Goal: Contribute content: Contribute content

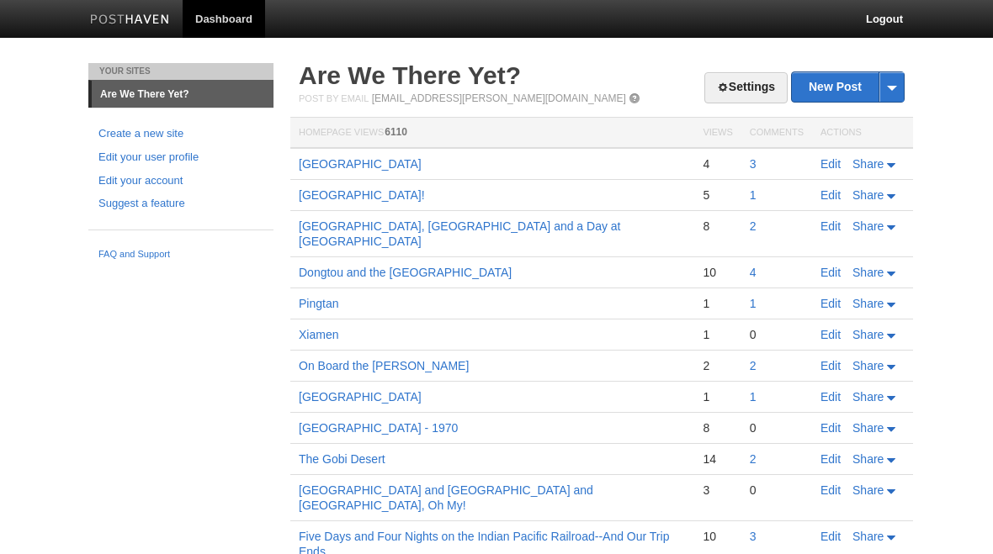
click at [840, 93] on link "New Post" at bounding box center [848, 86] width 112 height 29
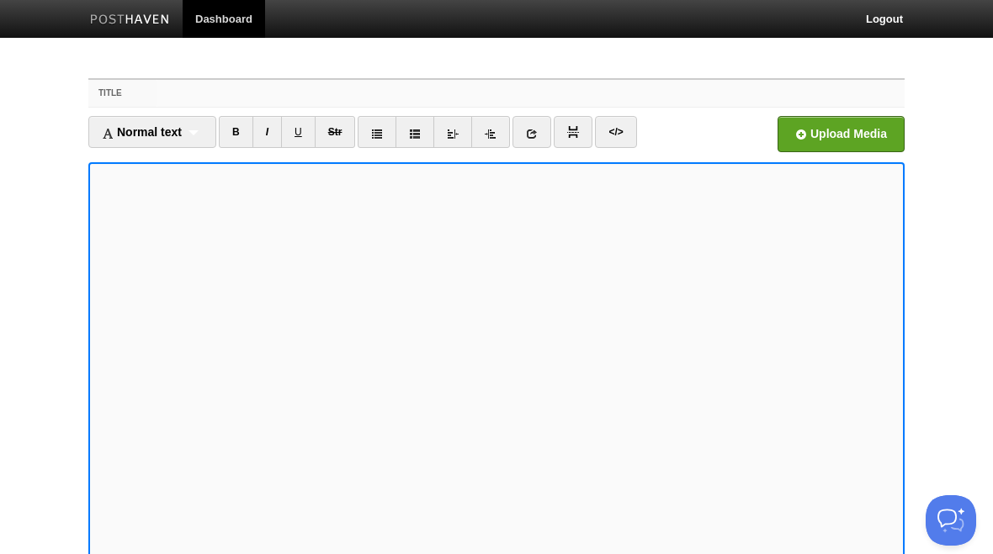
click at [162, 97] on input "Title" at bounding box center [530, 93] width 748 height 27
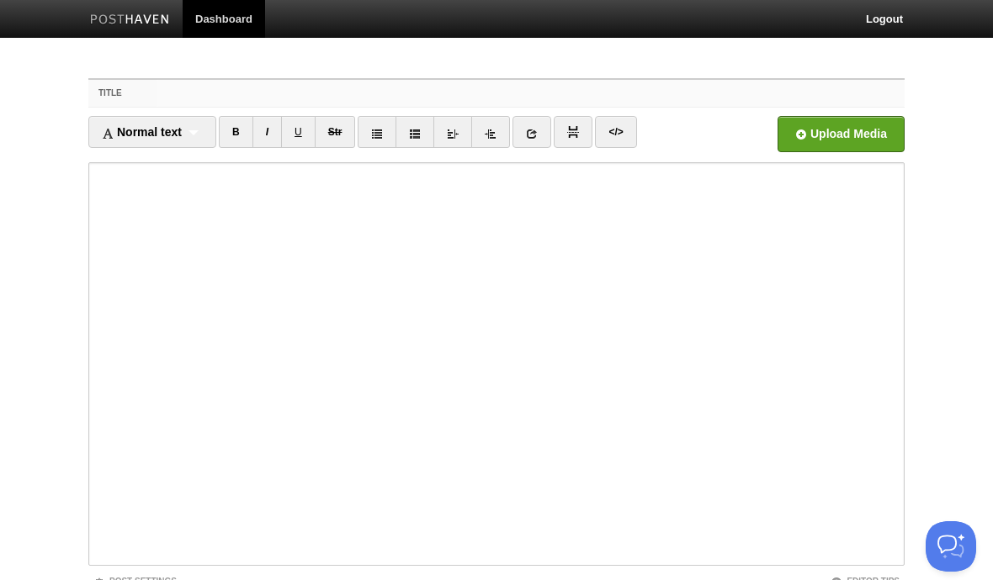
click at [198, 93] on input "Title" at bounding box center [530, 93] width 748 height 27
paste input "Dalian"
type input "Dalian"
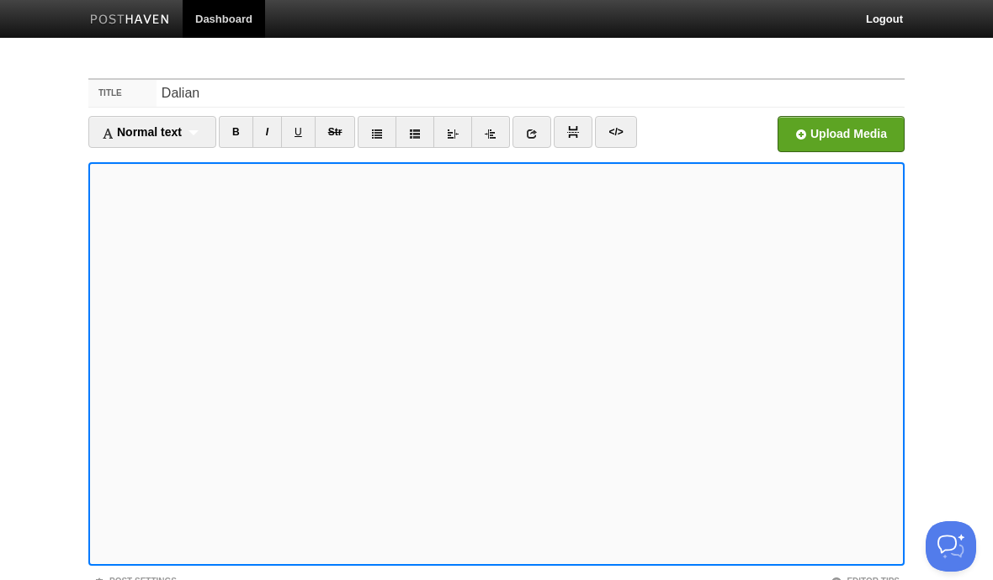
click at [856, 137] on input "file" at bounding box center [333, 139] width 1274 height 86
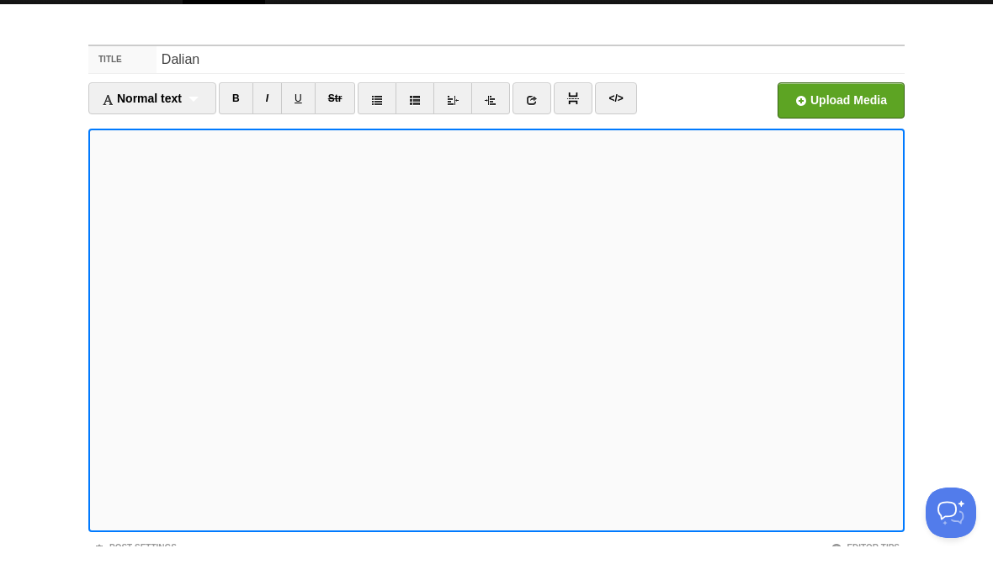
click at [851, 108] on input "file" at bounding box center [333, 139] width 1274 height 86
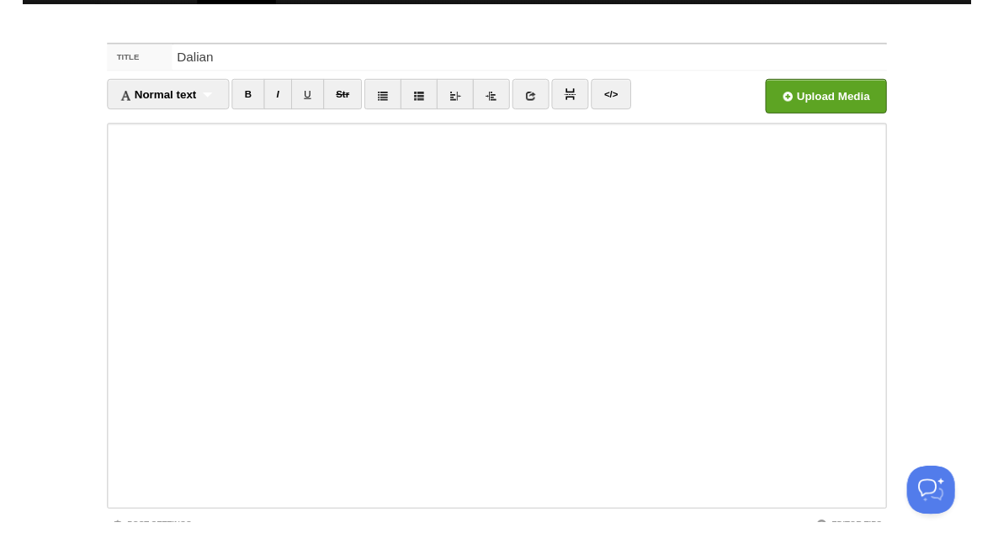
scroll to position [34, 0]
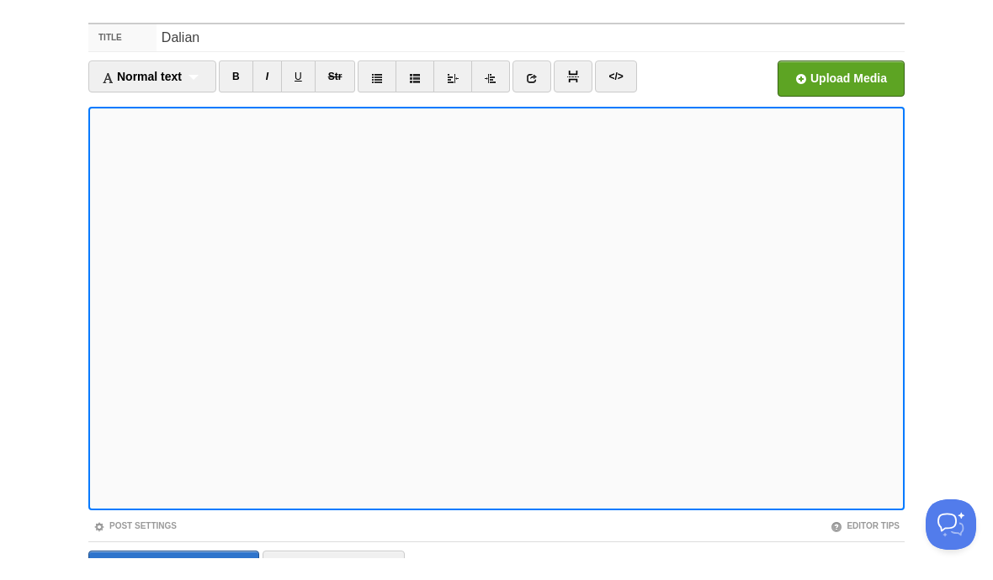
click at [851, 79] on input "file" at bounding box center [333, 105] width 1274 height 86
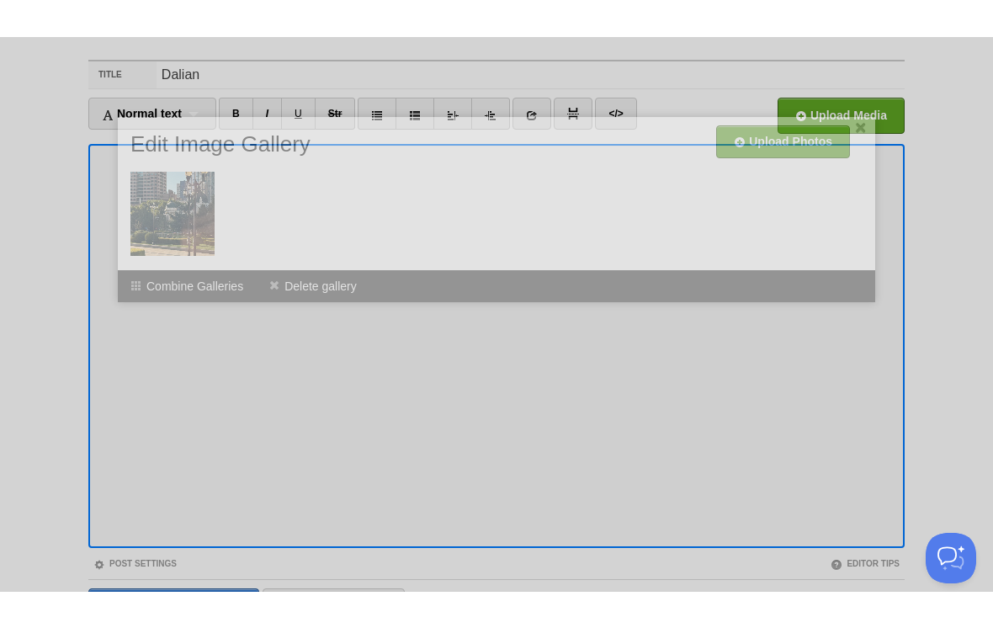
scroll to position [25, 0]
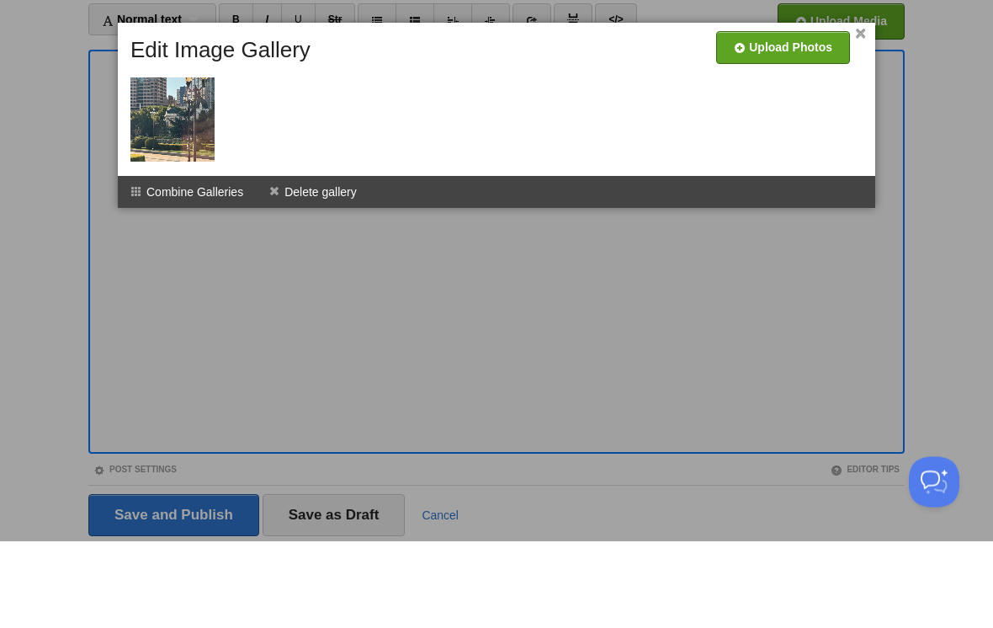
click at [321, 263] on li "Delete gallery" at bounding box center [313, 279] width 114 height 32
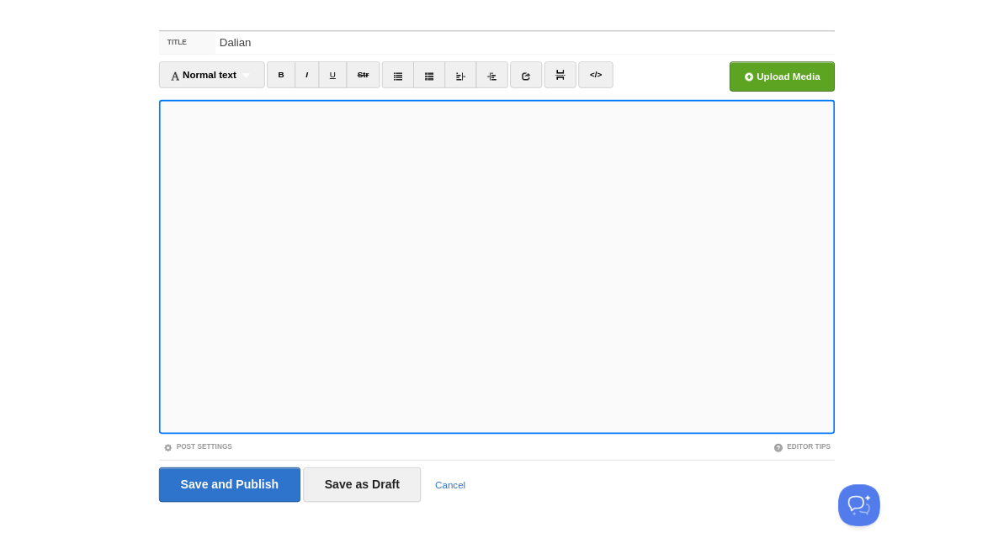
scroll to position [0, 0]
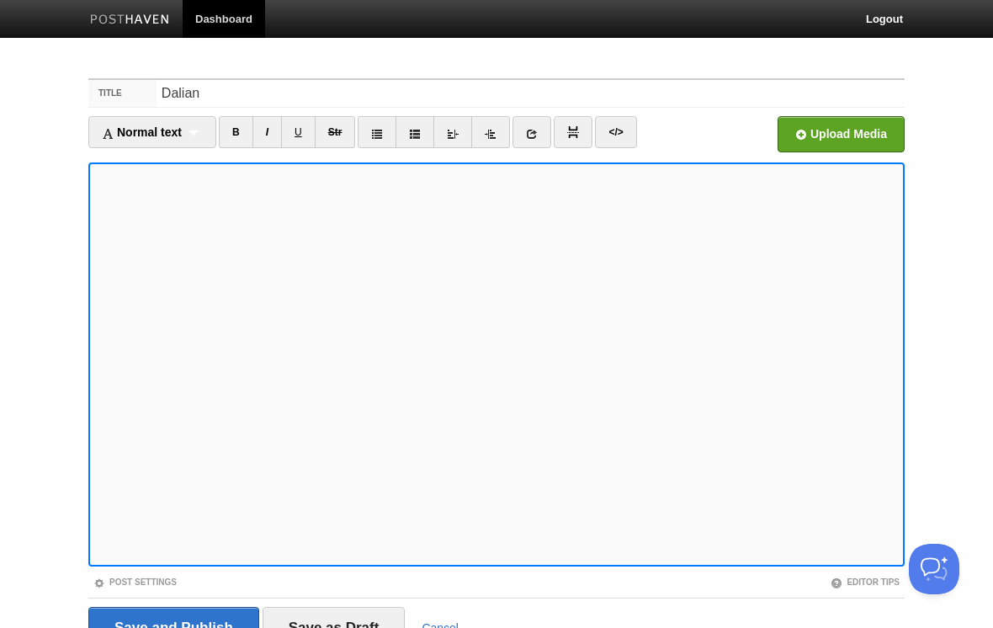
click at [848, 140] on input "file" at bounding box center [333, 139] width 1274 height 86
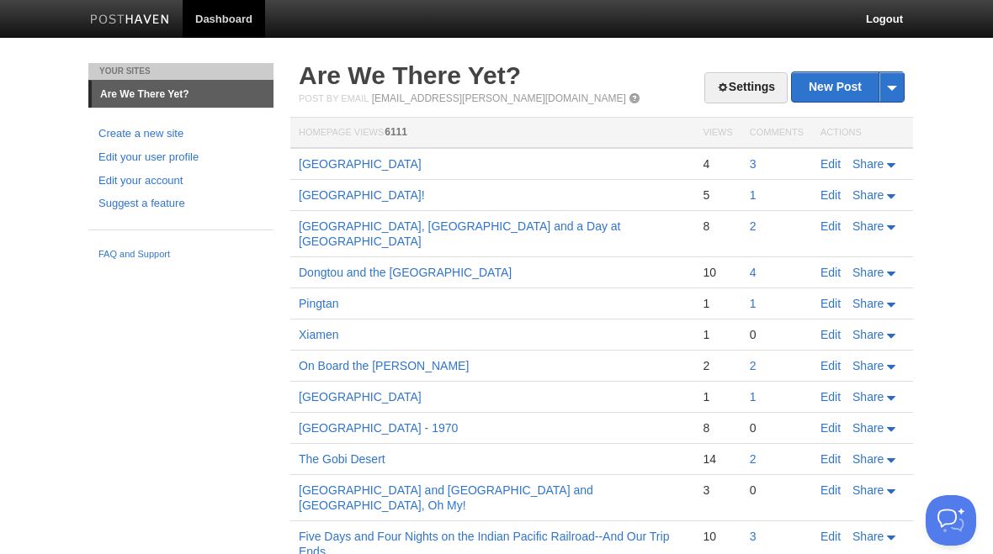
click at [846, 92] on link "New Post" at bounding box center [848, 86] width 112 height 29
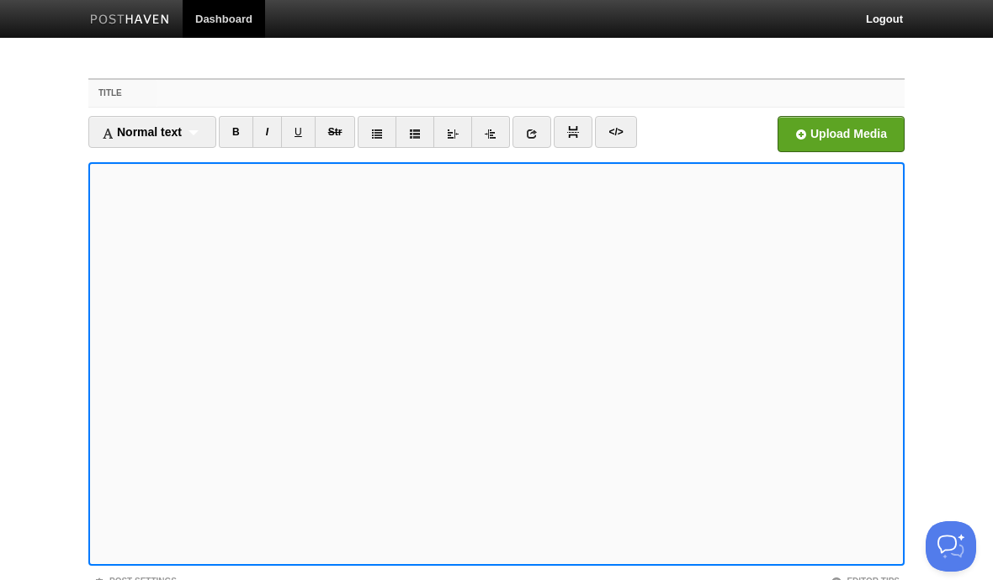
click at [187, 102] on input "Title" at bounding box center [530, 93] width 748 height 27
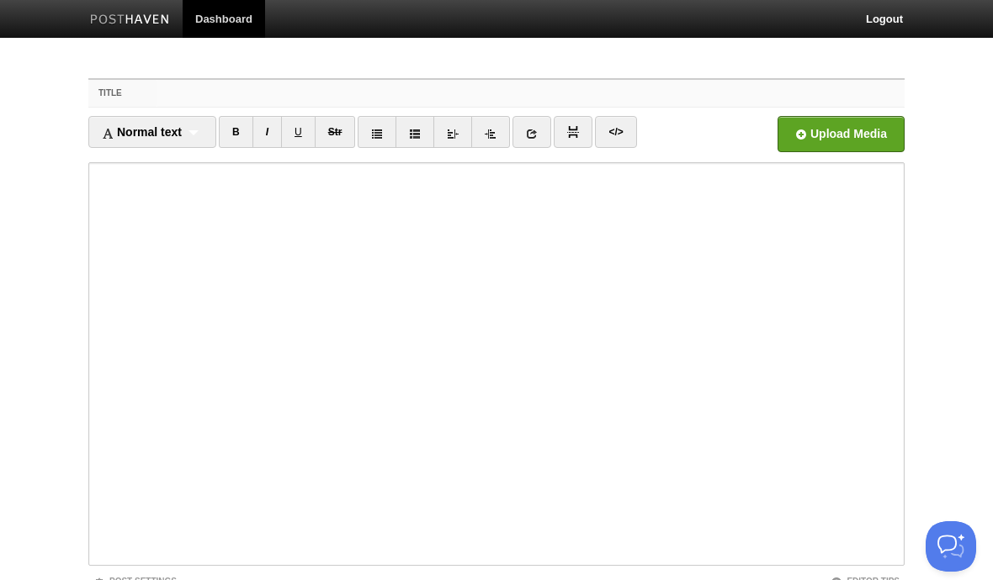
click at [231, 92] on input "Title" at bounding box center [530, 93] width 748 height 27
paste input "Dalian"
type input "Dalian"
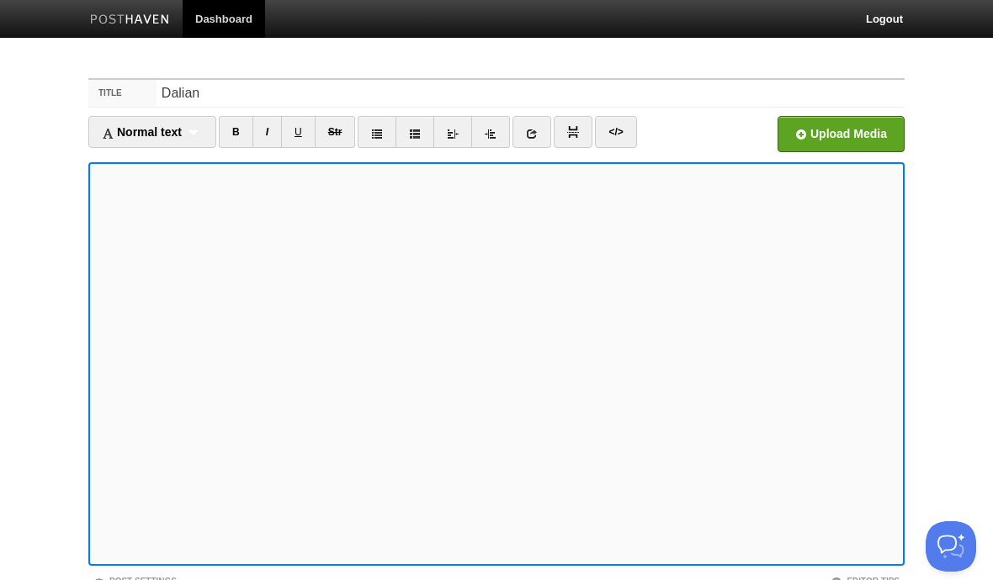
scroll to position [103, 0]
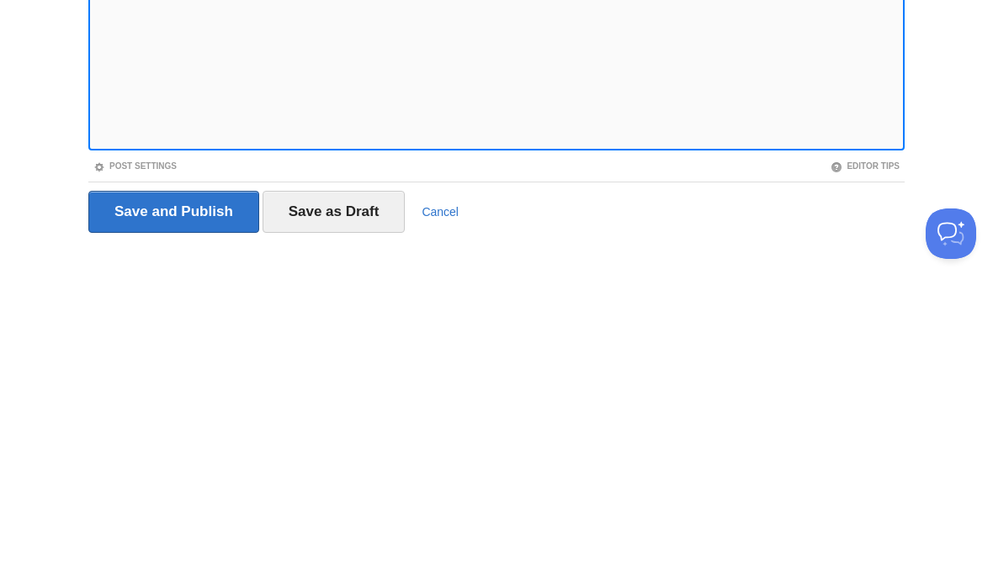
click at [370, 504] on input "Save as Draft" at bounding box center [333, 525] width 143 height 42
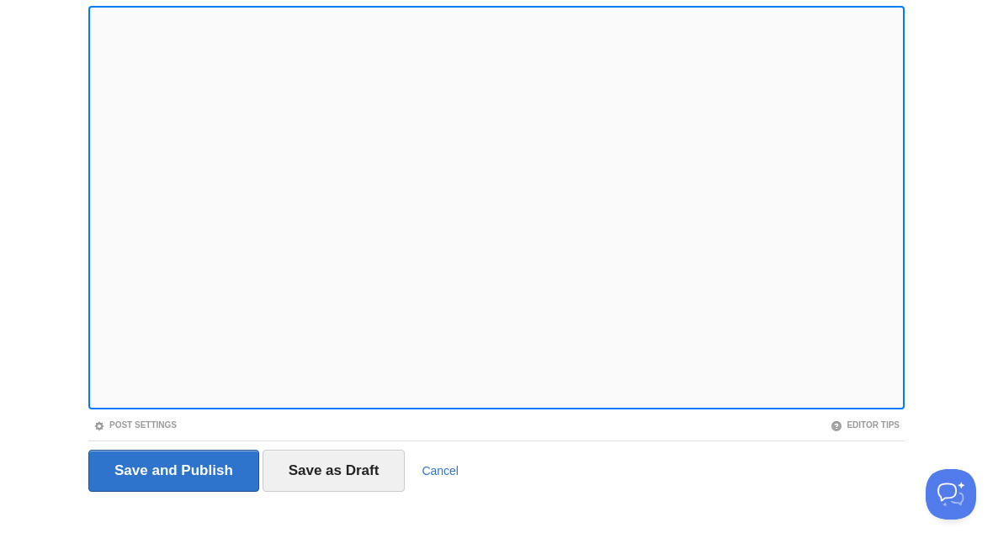
scroll to position [156, 0]
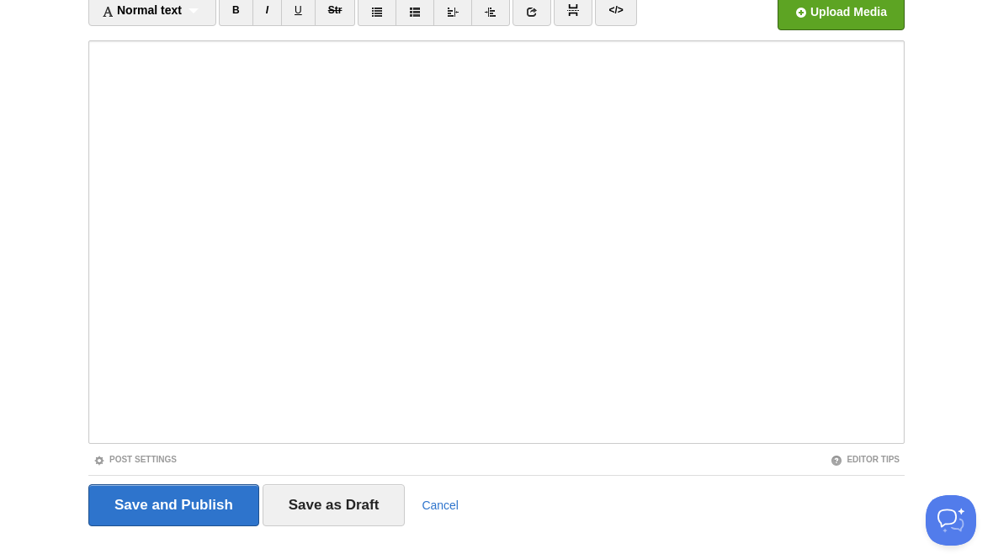
scroll to position [63, 0]
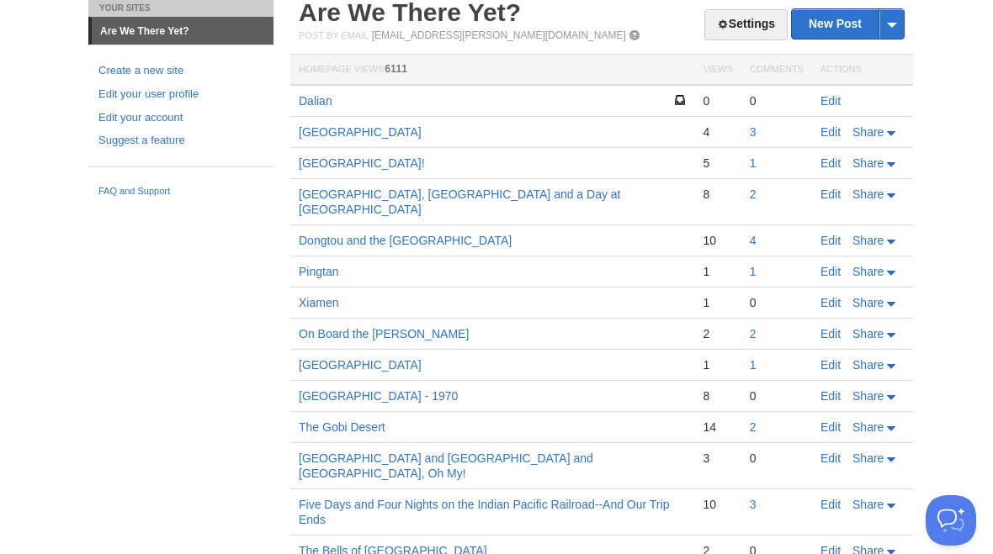
click at [824, 103] on link "Edit" at bounding box center [830, 100] width 20 height 13
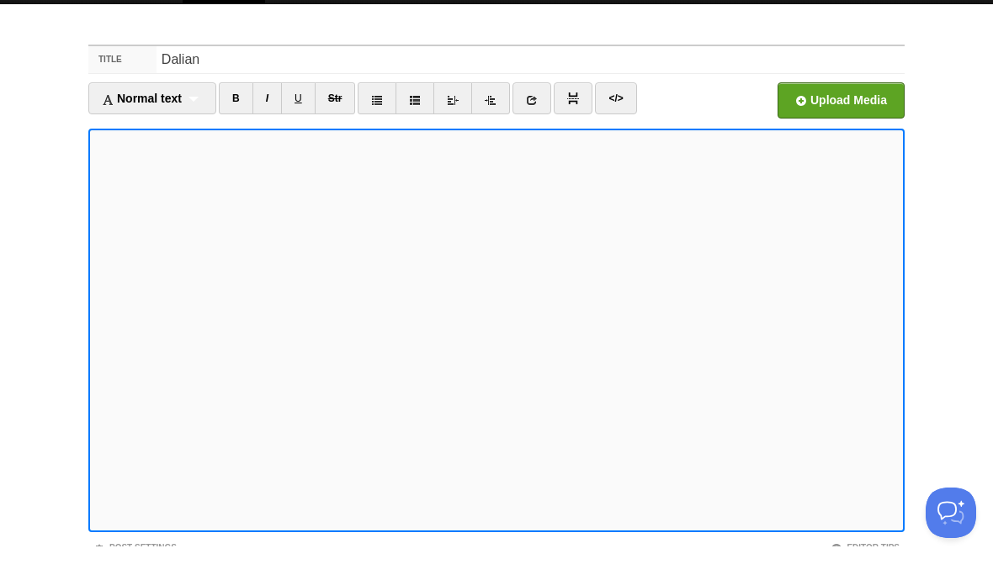
click at [838, 111] on input "file" at bounding box center [333, 139] width 1274 height 86
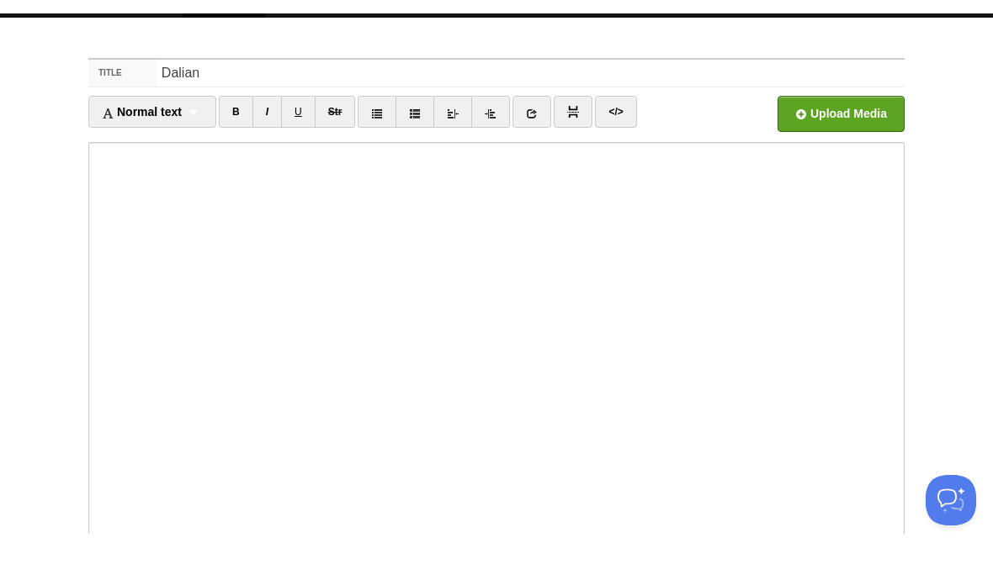
scroll to position [34, 0]
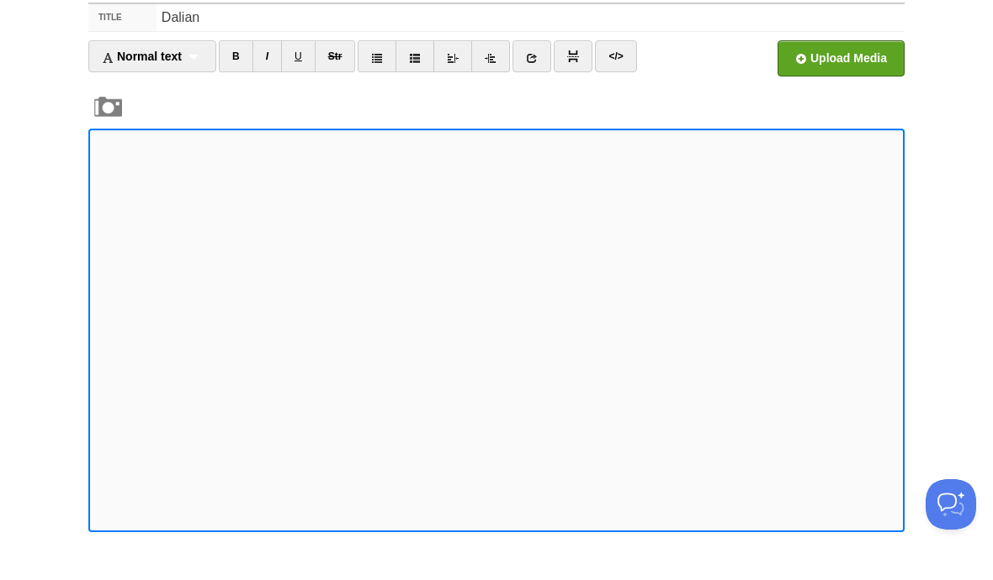
click at [844, 67] on input "file" at bounding box center [333, 105] width 1274 height 86
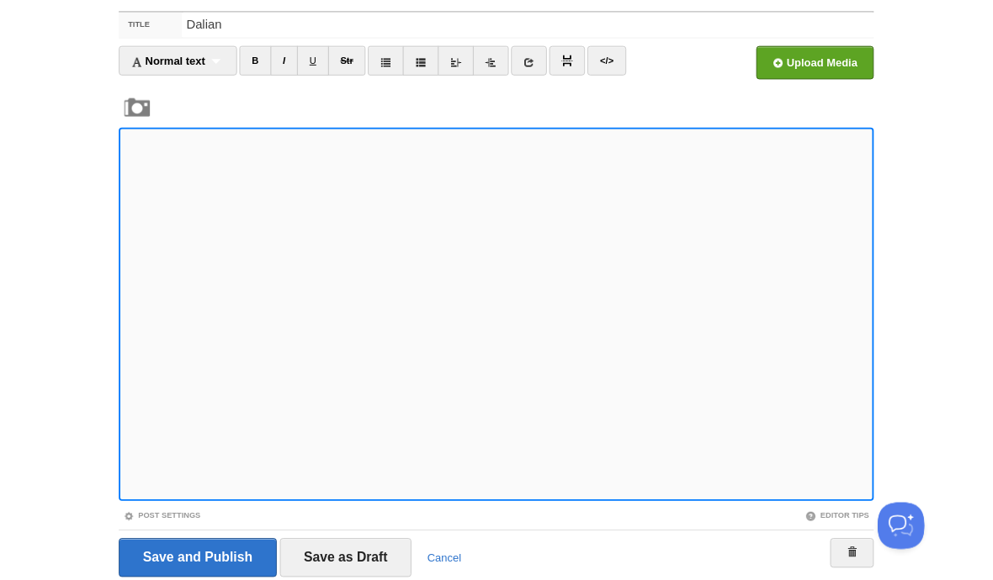
scroll to position [65, 0]
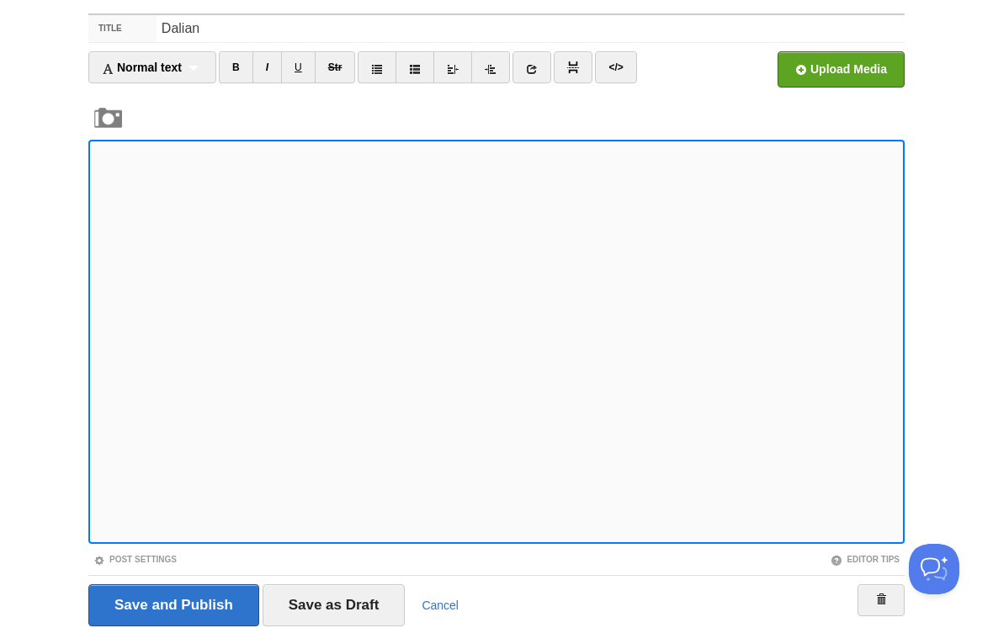
click at [845, 79] on input "file" at bounding box center [333, 74] width 1274 height 86
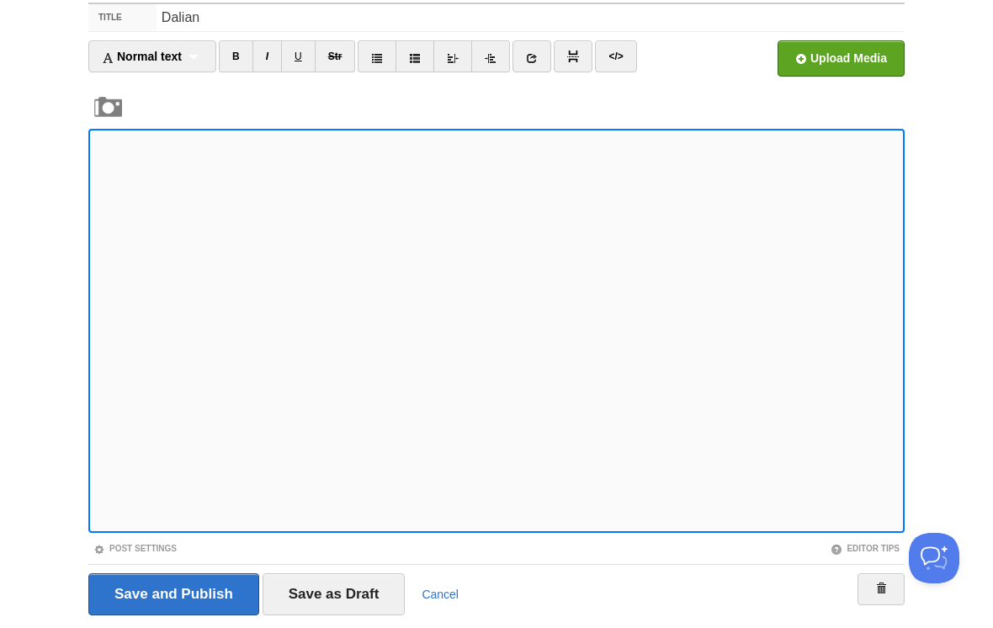
click at [268, 61] on link "I" at bounding box center [266, 67] width 29 height 32
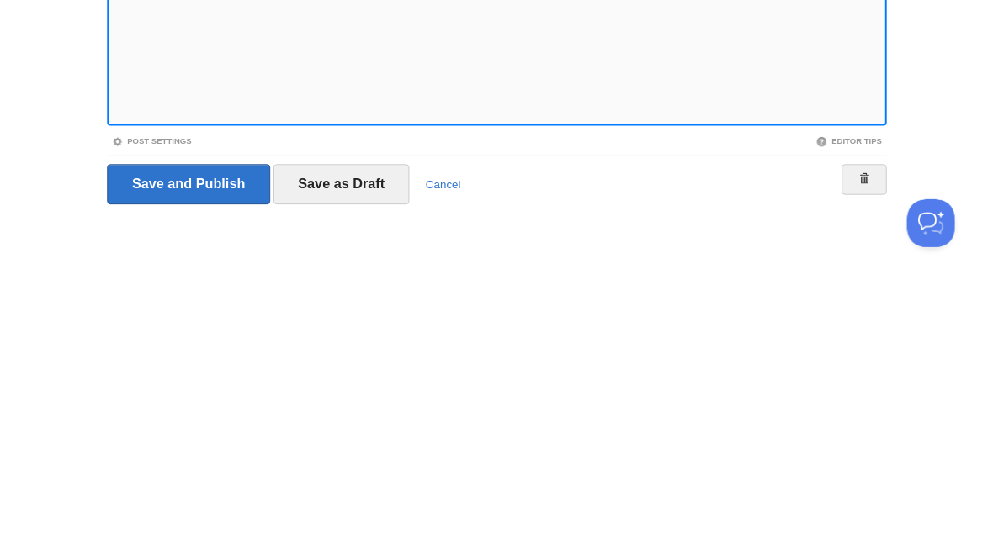
scroll to position [172, 0]
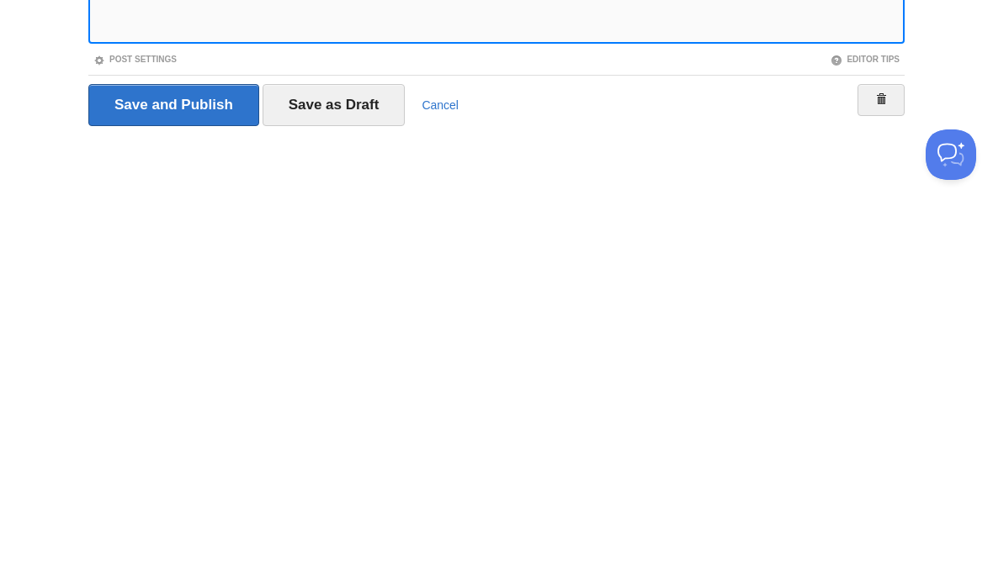
click at [347, 476] on input "Save as Draft" at bounding box center [333, 497] width 143 height 42
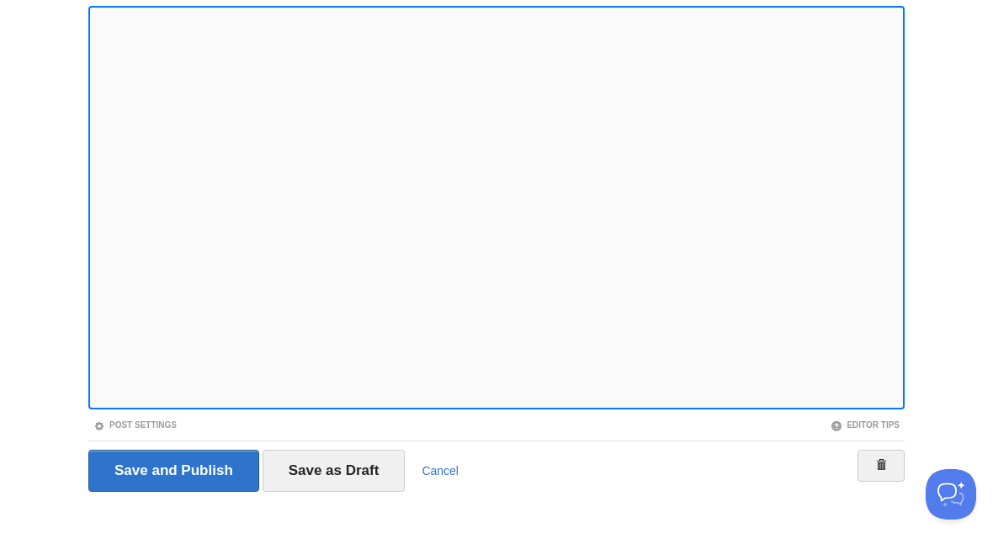
scroll to position [199, 0]
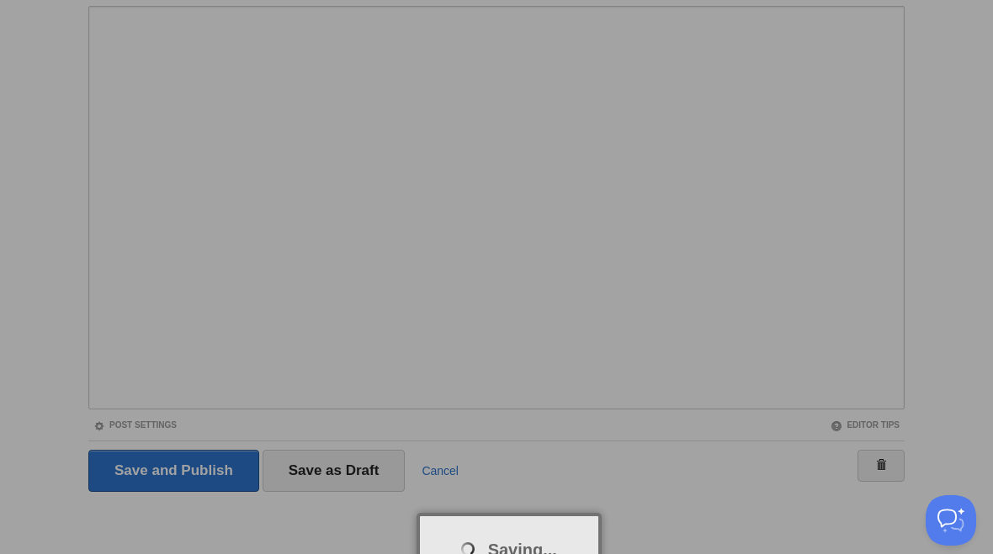
scroll to position [63, 0]
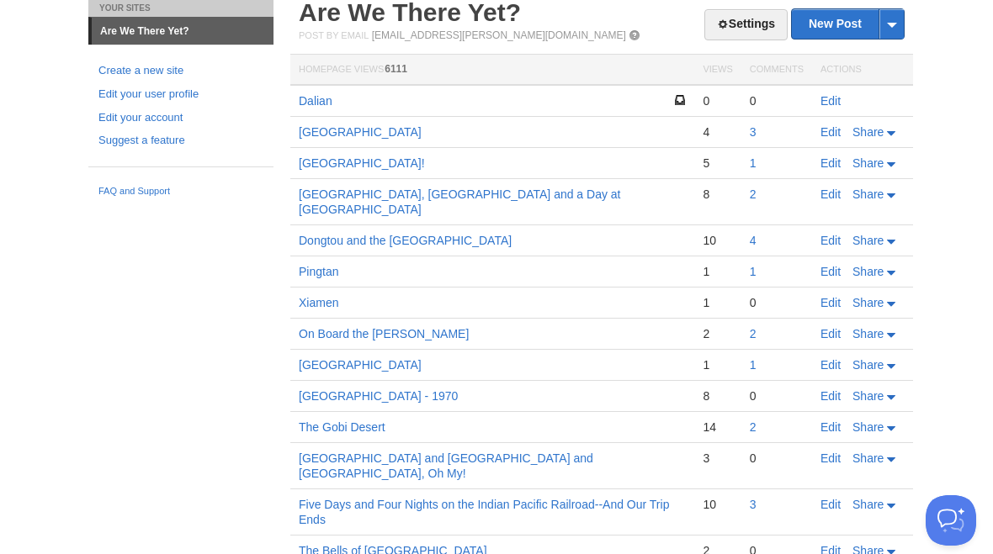
click at [839, 97] on link "Edit" at bounding box center [830, 100] width 20 height 13
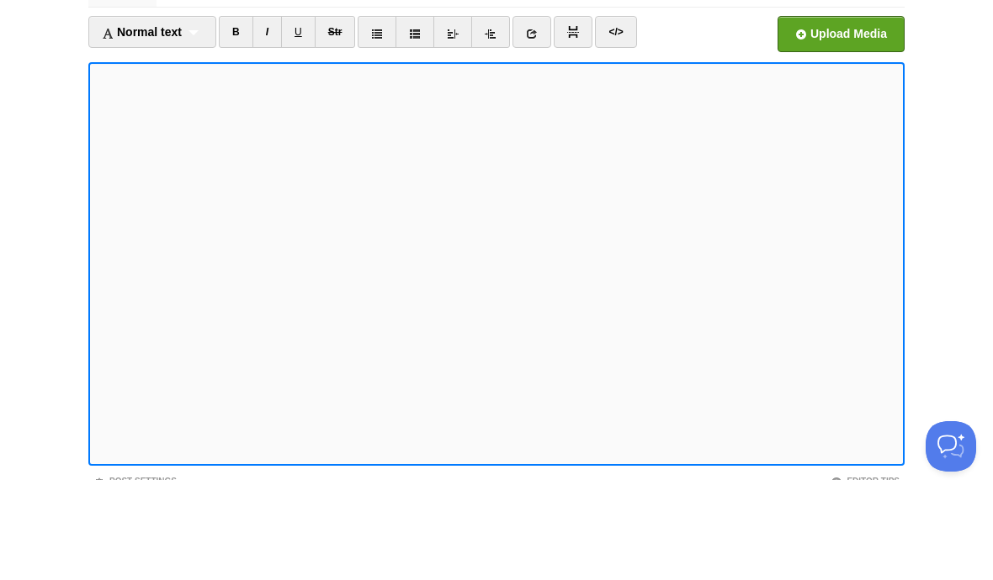
click at [841, 96] on input "file" at bounding box center [333, 139] width 1274 height 86
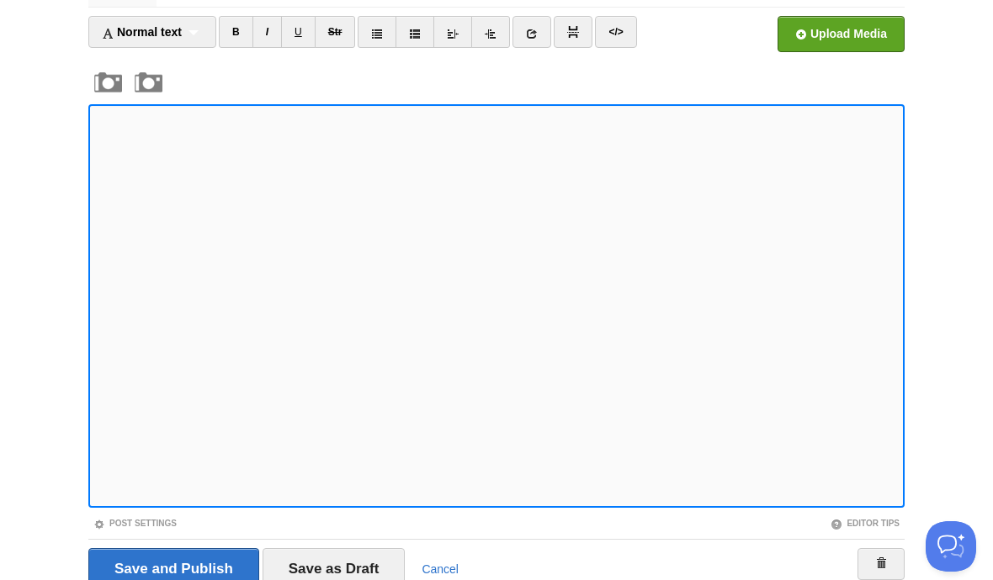
click at [265, 40] on link "I" at bounding box center [266, 32] width 29 height 32
click at [849, 38] on input "file" at bounding box center [333, 39] width 1274 height 86
click at [92, 215] on iframe at bounding box center [496, 306] width 816 height 404
click at [270, 33] on link "I" at bounding box center [266, 32] width 29 height 32
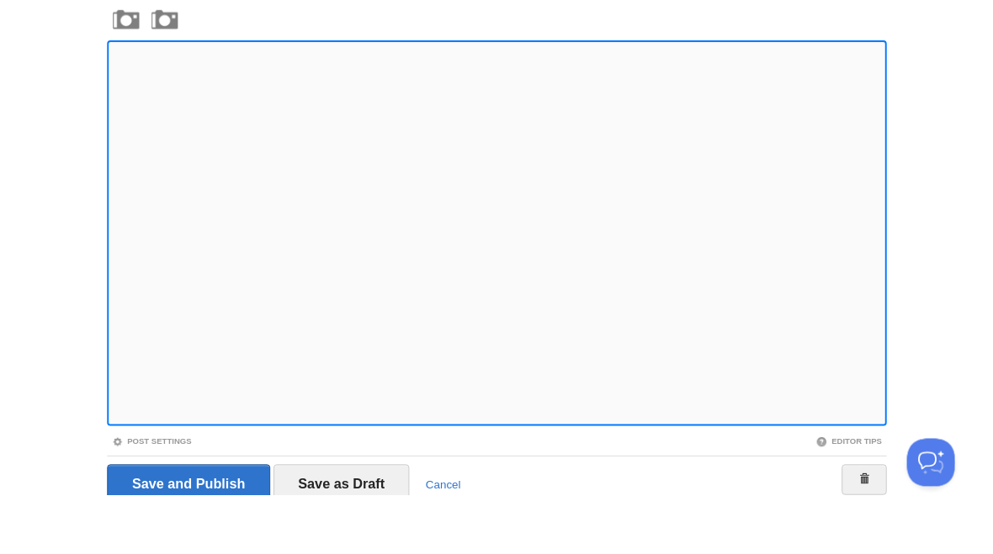
scroll to position [162, 0]
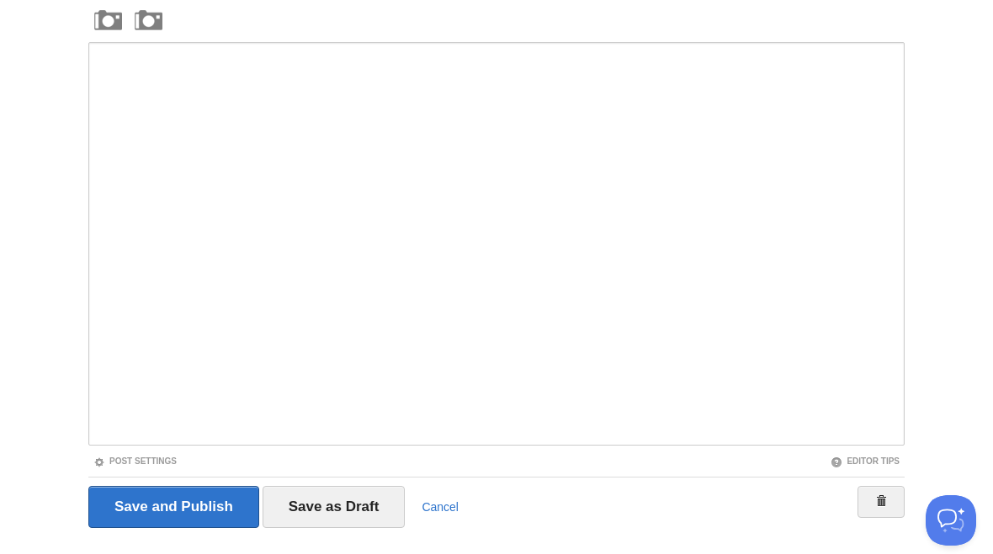
click at [340, 507] on input "Save as Draft" at bounding box center [333, 507] width 143 height 42
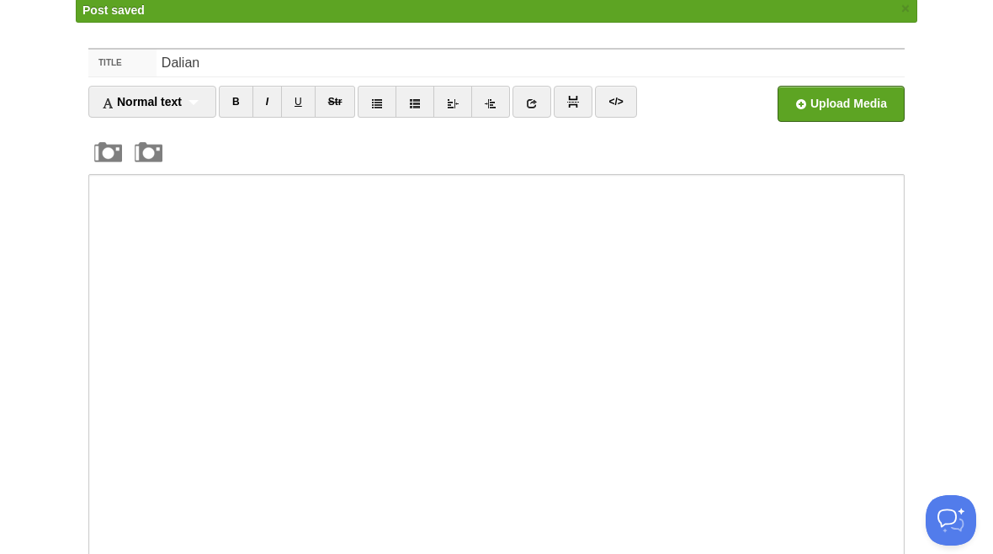
scroll to position [63, 0]
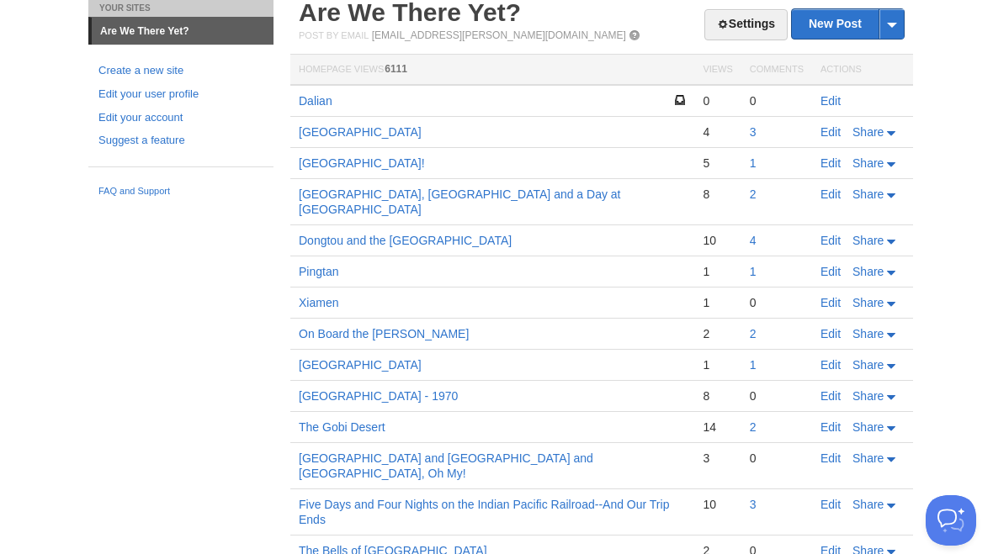
click at [834, 98] on link "Edit" at bounding box center [830, 100] width 20 height 13
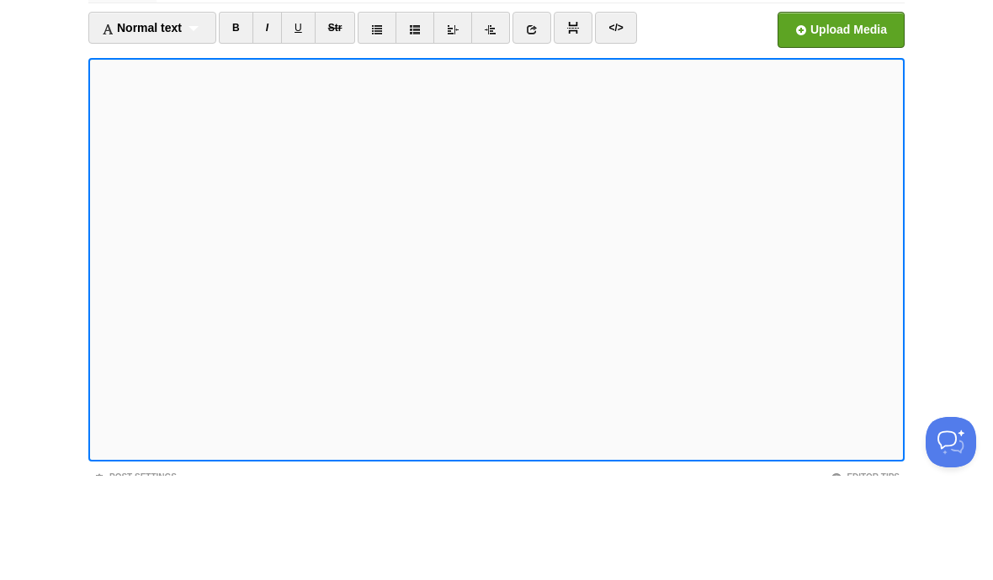
click at [225, 116] on link "B" at bounding box center [236, 132] width 34 height 32
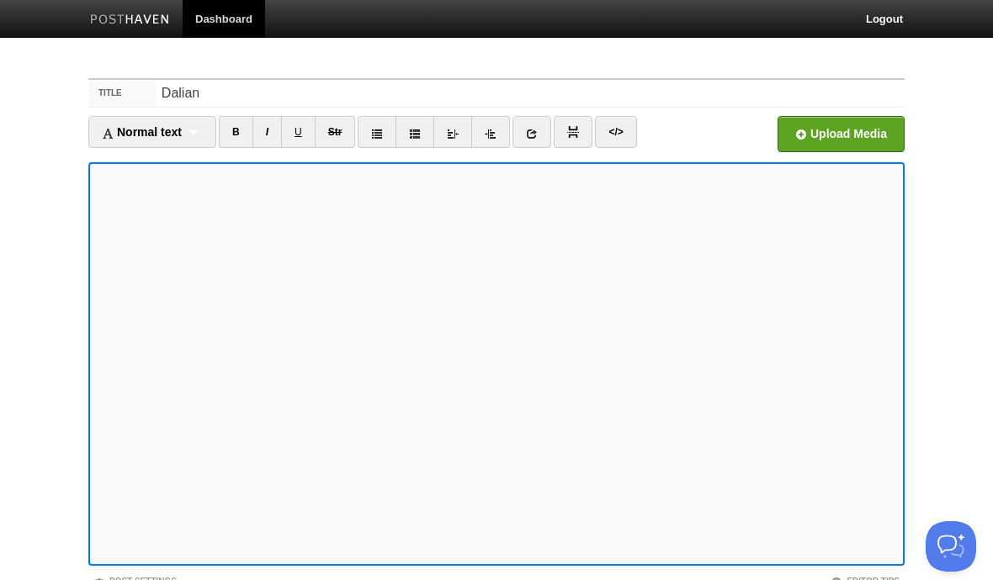
click at [852, 139] on input "file" at bounding box center [333, 139] width 1274 height 86
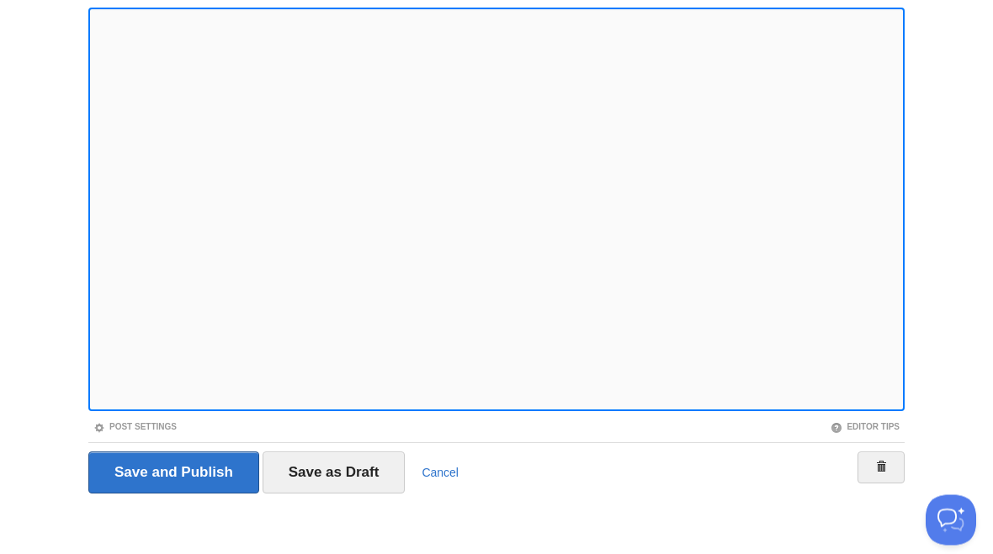
scroll to position [197, 0]
click at [93, 398] on iframe at bounding box center [496, 210] width 816 height 404
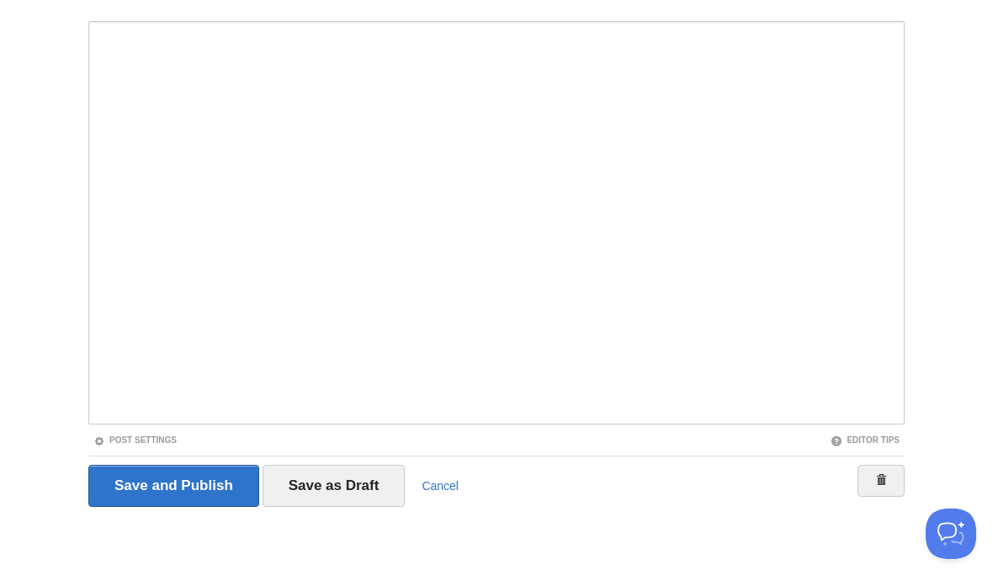
scroll to position [172, 0]
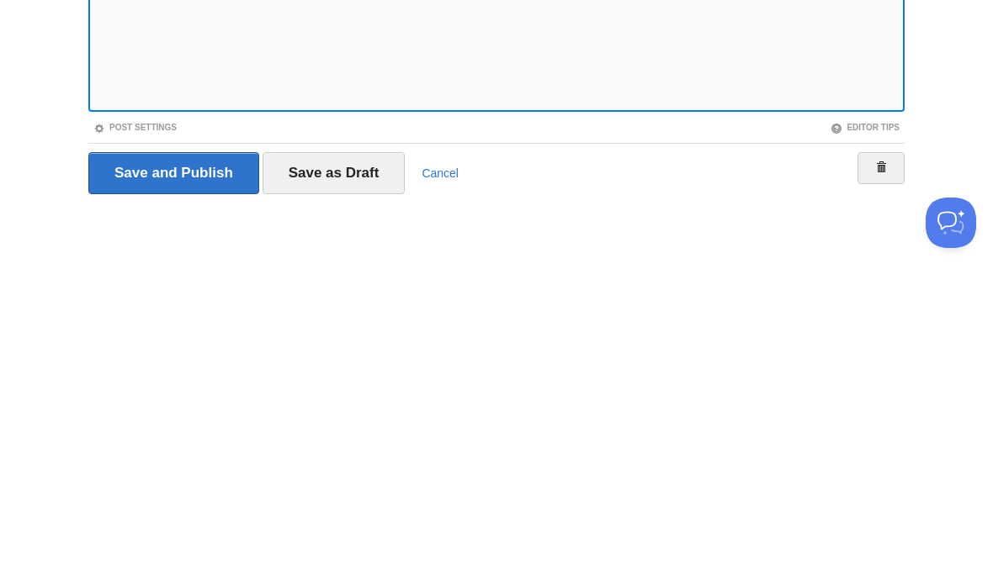
click at [342, 476] on input "Save as Draft" at bounding box center [333, 497] width 143 height 42
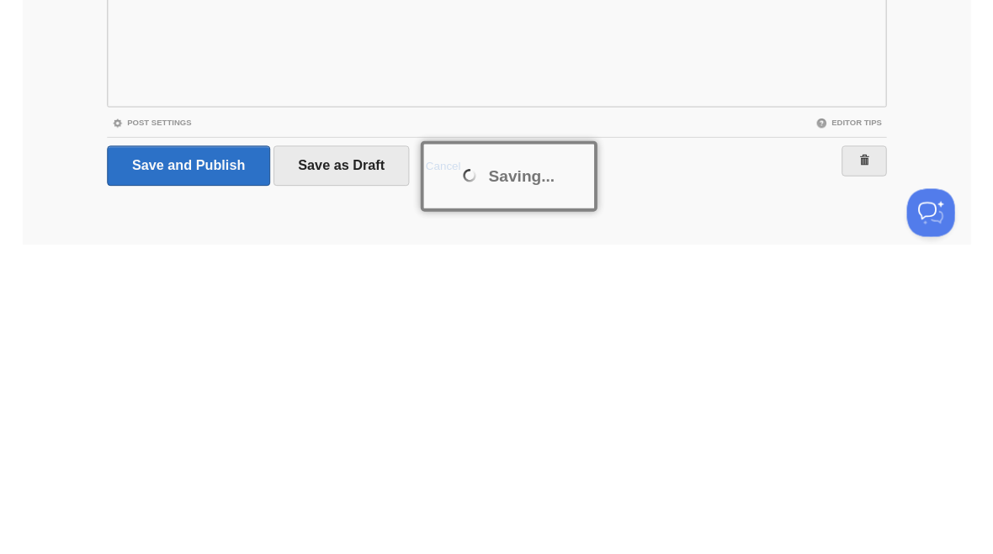
scroll to position [199, 0]
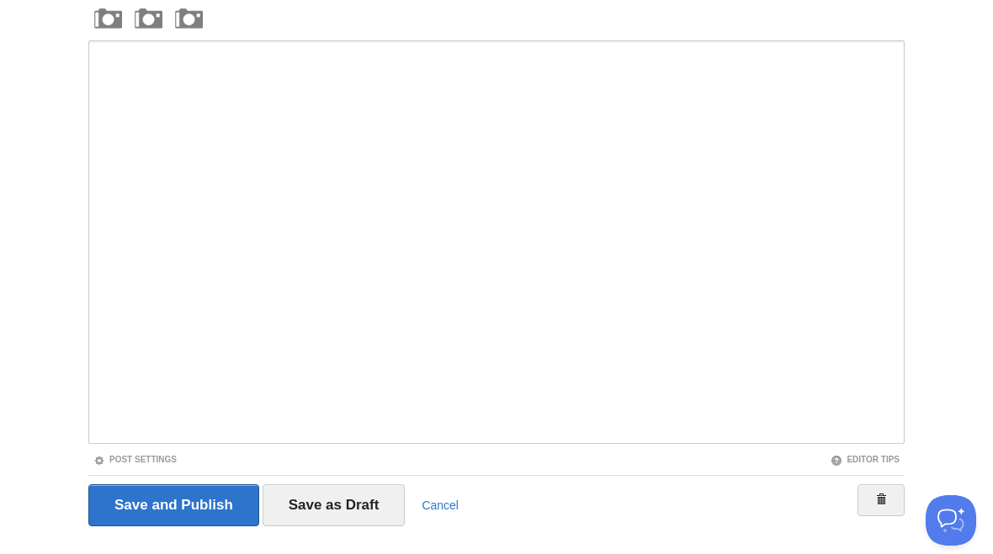
scroll to position [63, 0]
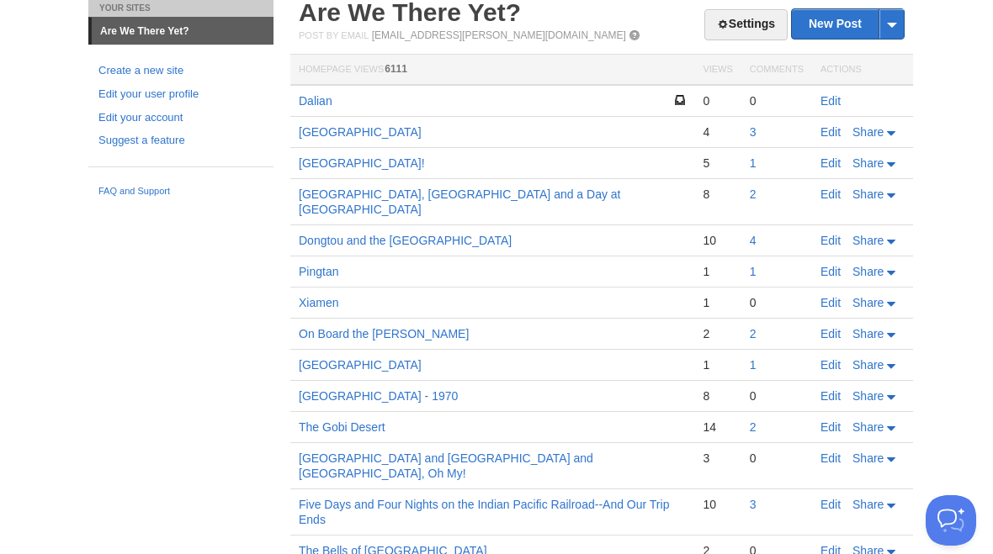
click at [329, 98] on link "Dalian" at bounding box center [316, 100] width 34 height 13
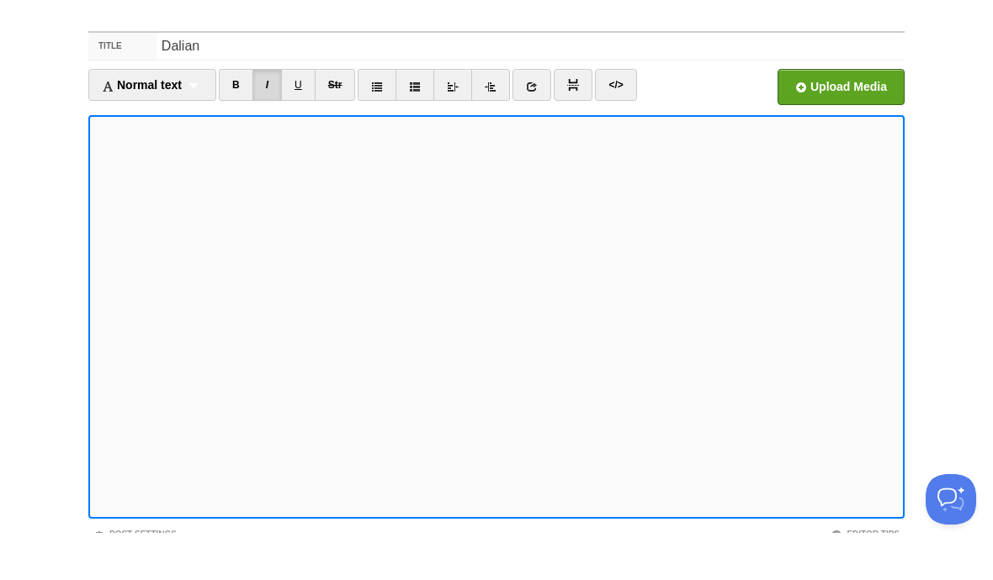
click at [91, 162] on iframe at bounding box center [496, 364] width 816 height 404
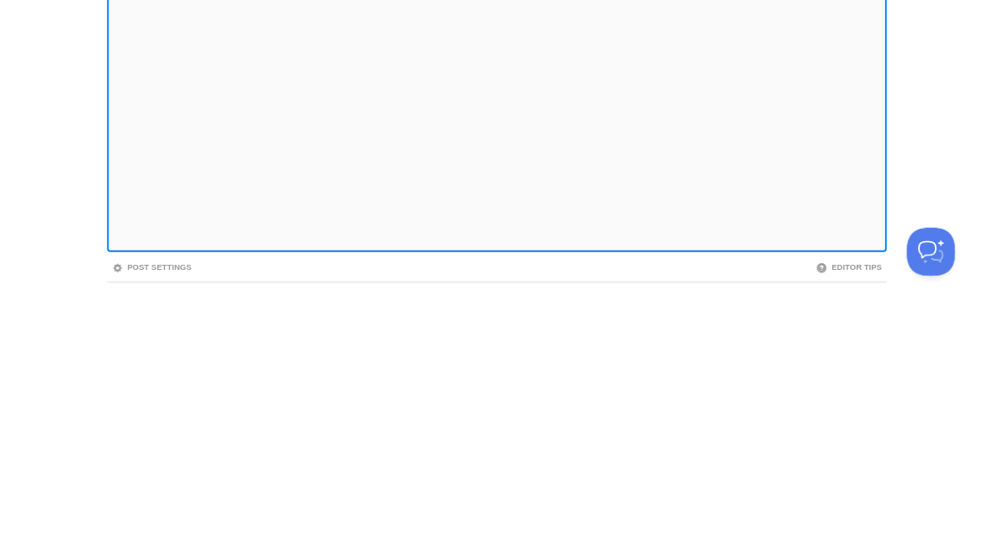
scroll to position [130, 0]
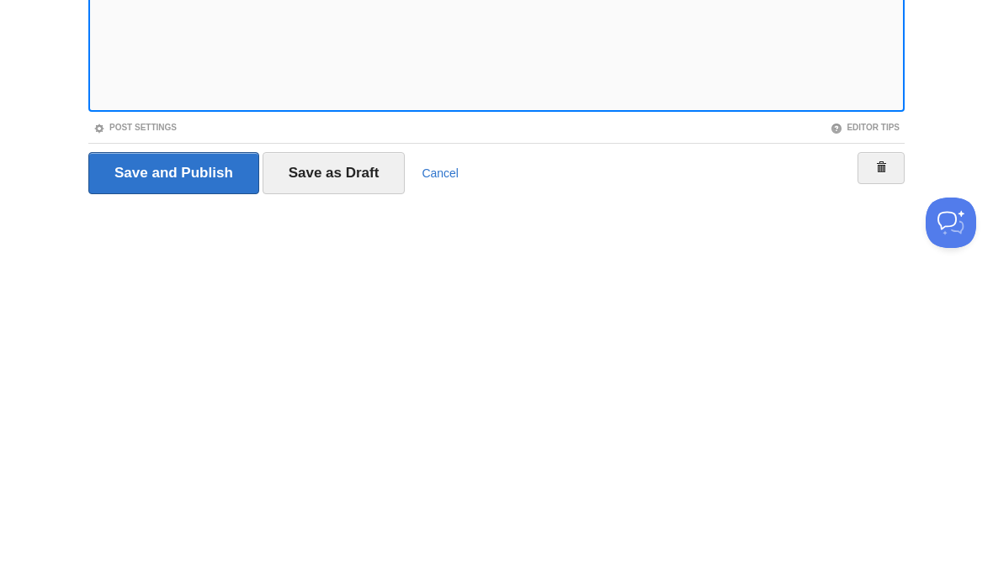
click at [188, 476] on input "Save and Publish" at bounding box center [173, 497] width 171 height 42
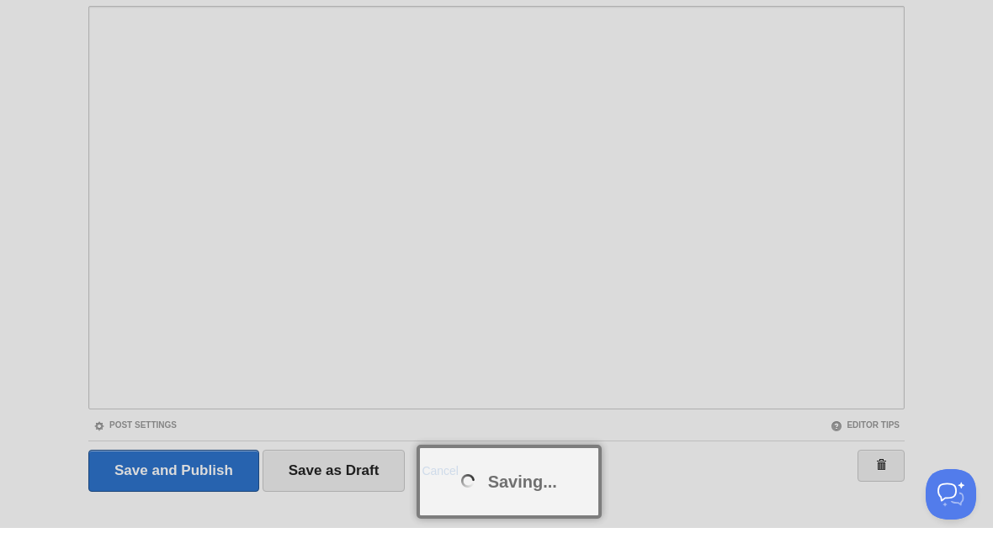
scroll to position [156, 0]
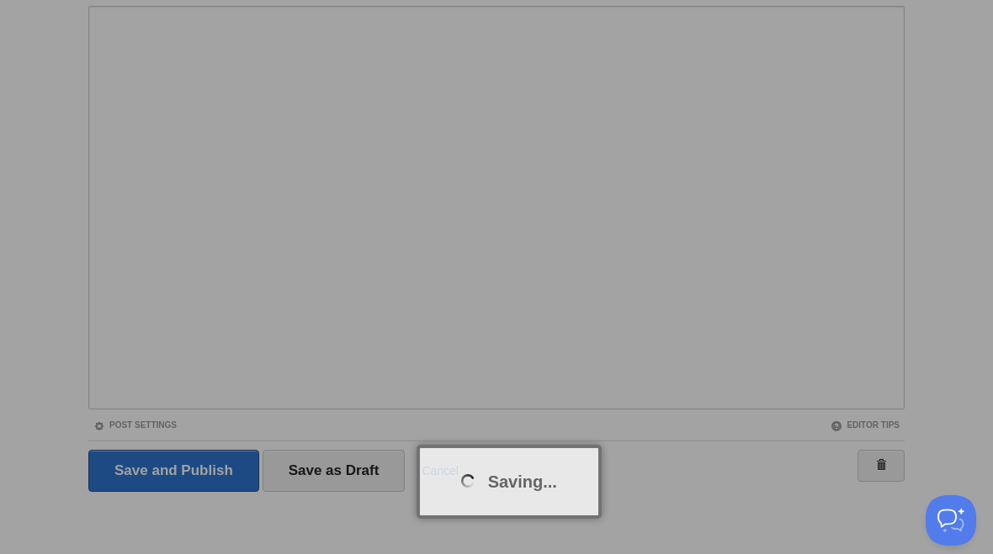
scroll to position [63, 0]
